Goal: Task Accomplishment & Management: Complete application form

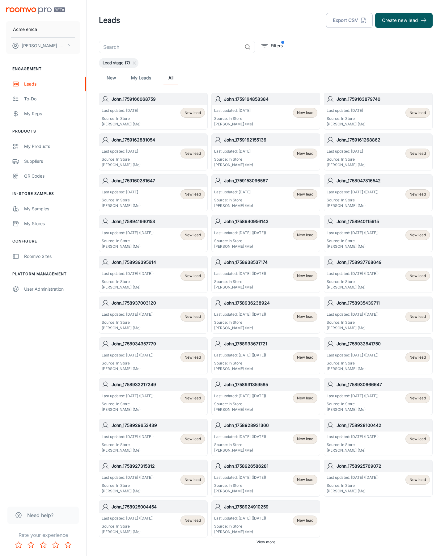
click at [404, 20] on button "Create new lead" at bounding box center [403, 20] width 57 height 15
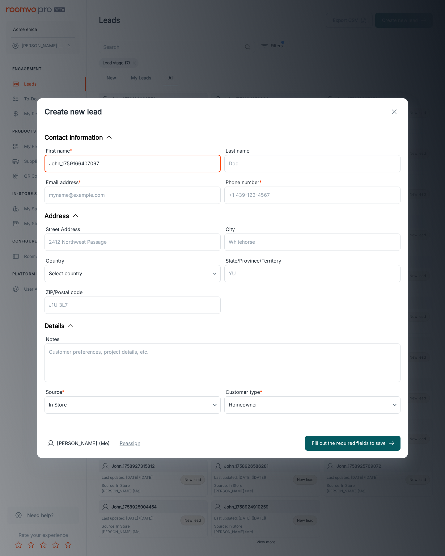
type input "John_1759166407097"
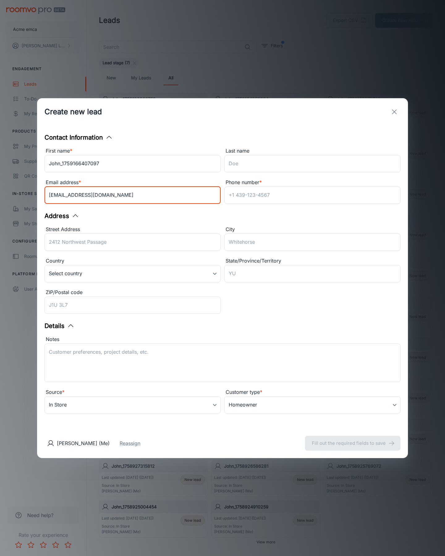
type input "[EMAIL_ADDRESS][DOMAIN_NAME]"
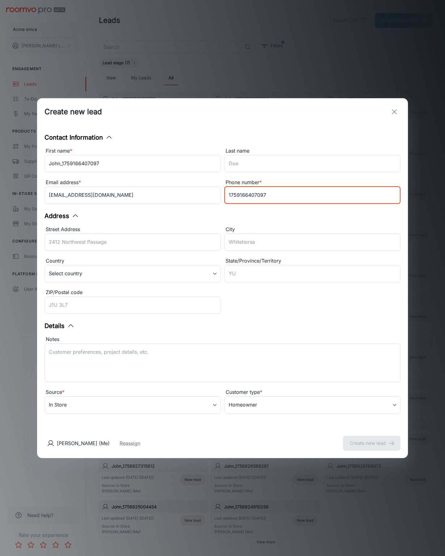
type input "1759166407097"
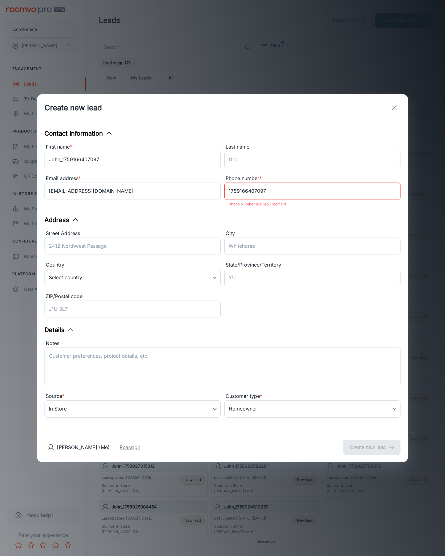
click at [372, 443] on button "Create new lead" at bounding box center [371, 447] width 57 height 15
